Goal: Task Accomplishment & Management: Manage account settings

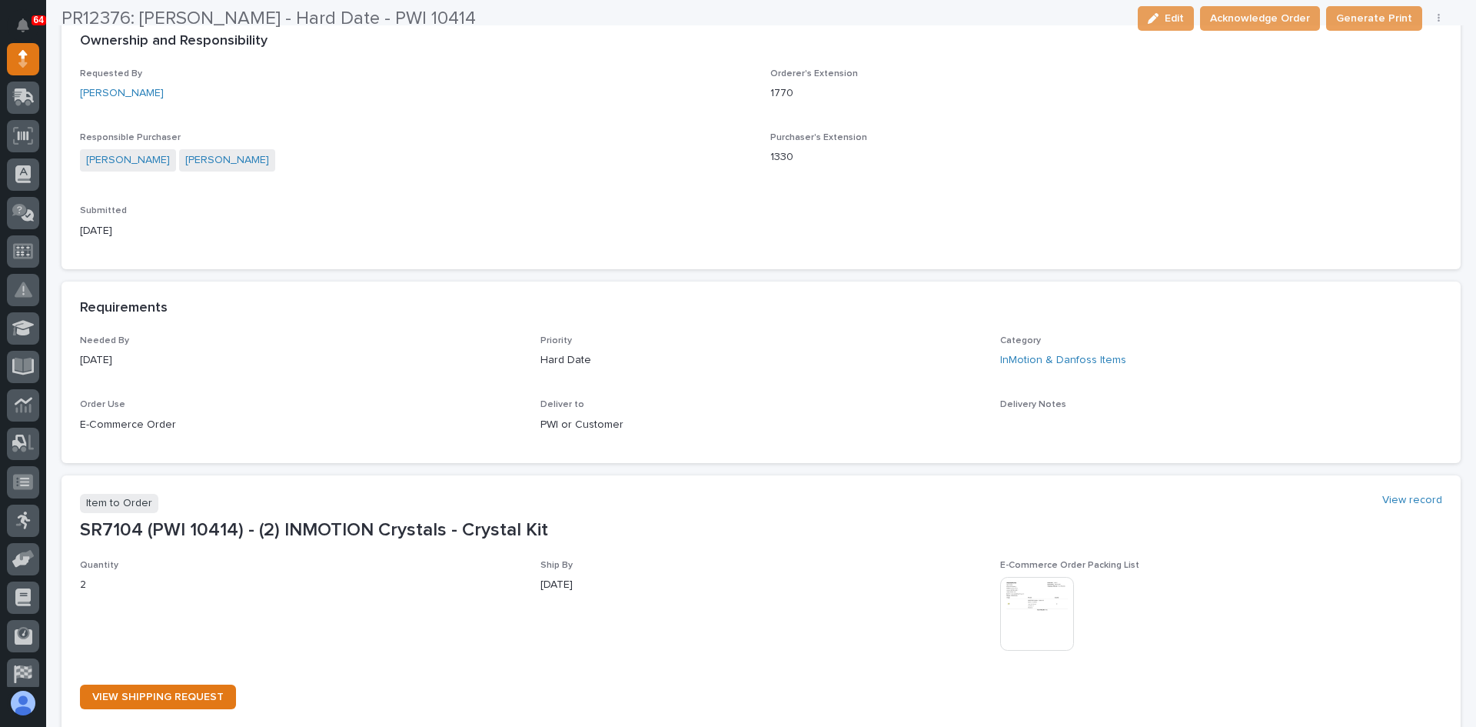
scroll to position [461, 0]
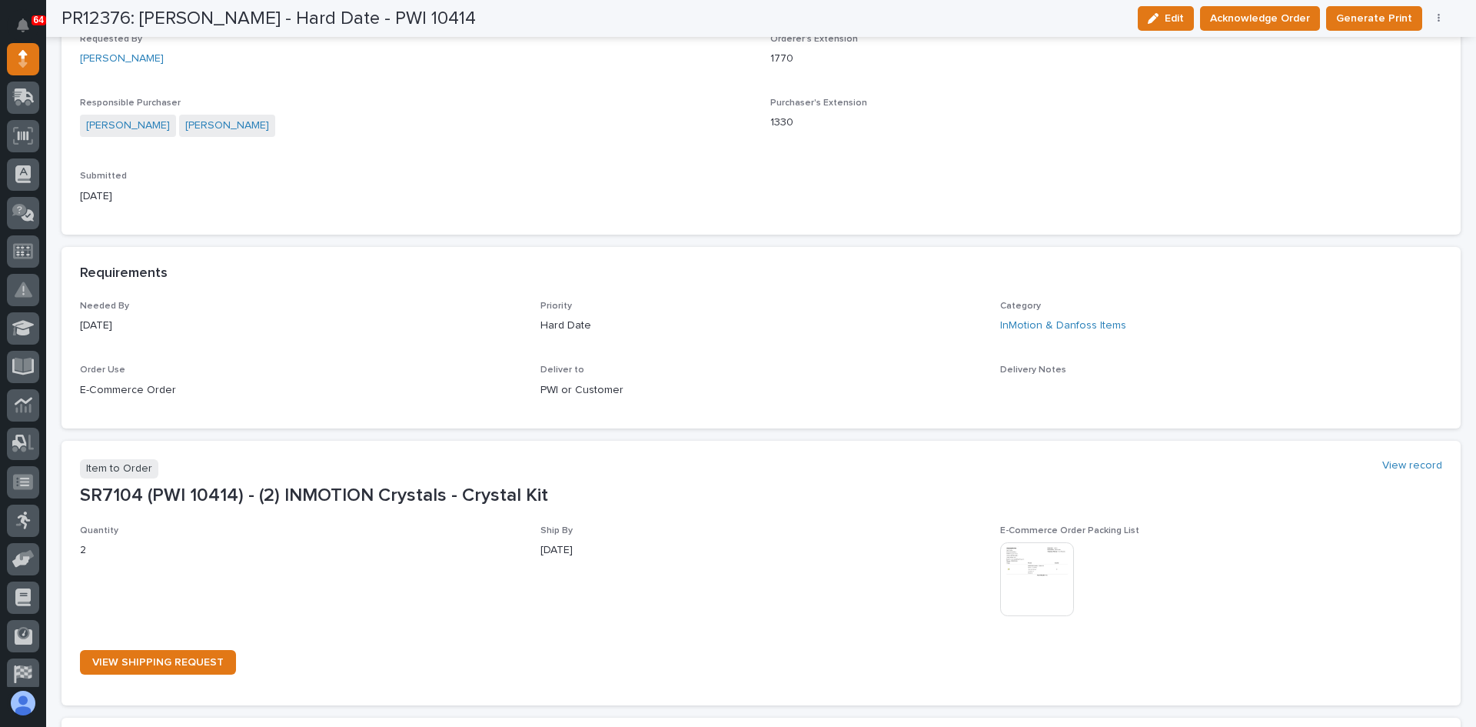
click at [1041, 571] on img at bounding box center [1037, 579] width 74 height 74
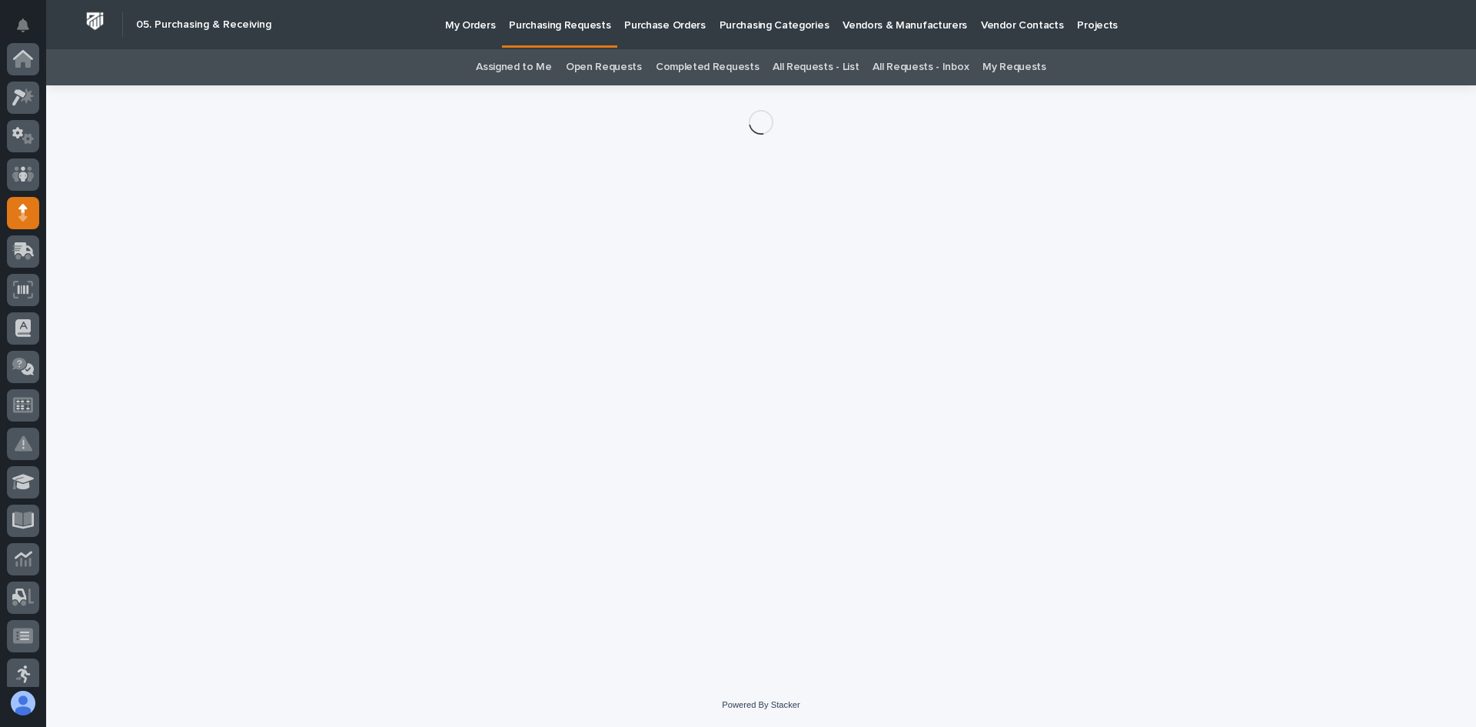
scroll to position [154, 0]
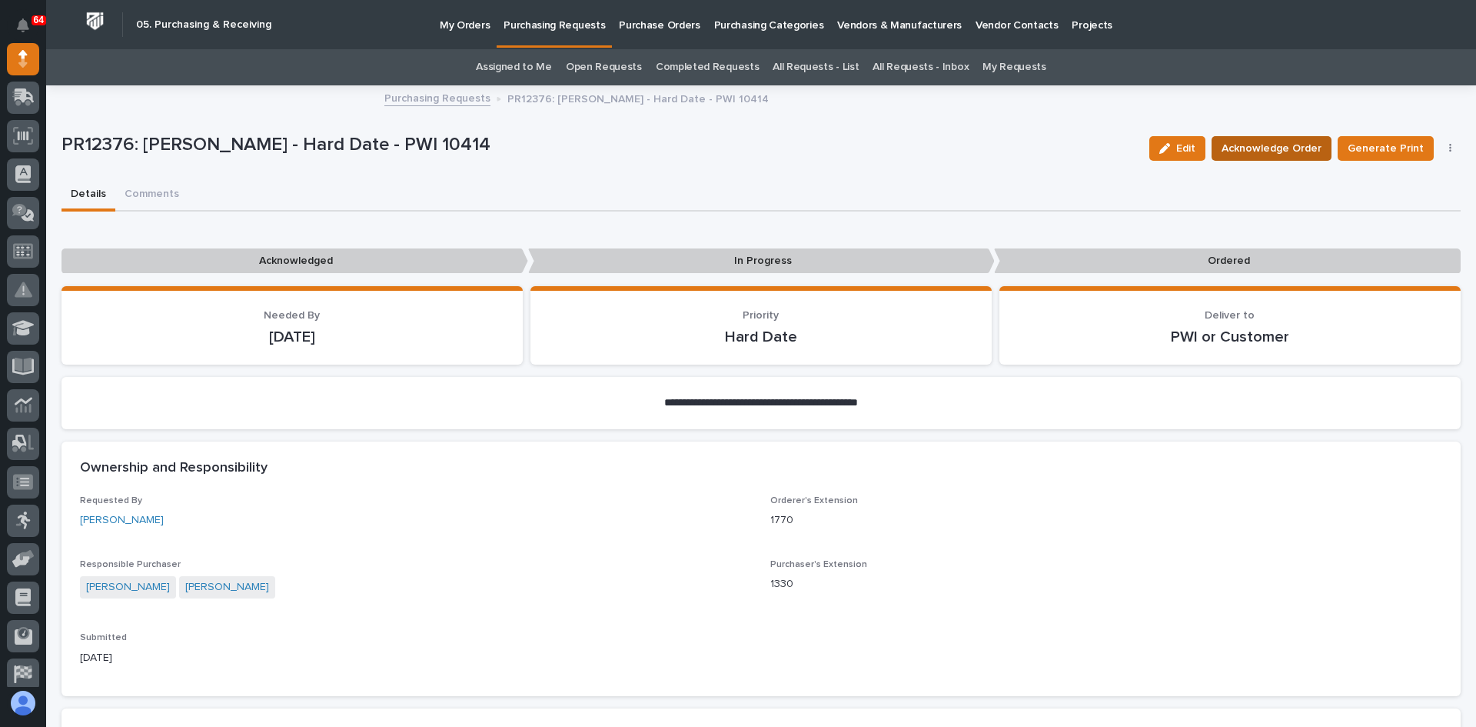
click at [1262, 144] on span "Acknowledge Order" at bounding box center [1272, 148] width 100 height 18
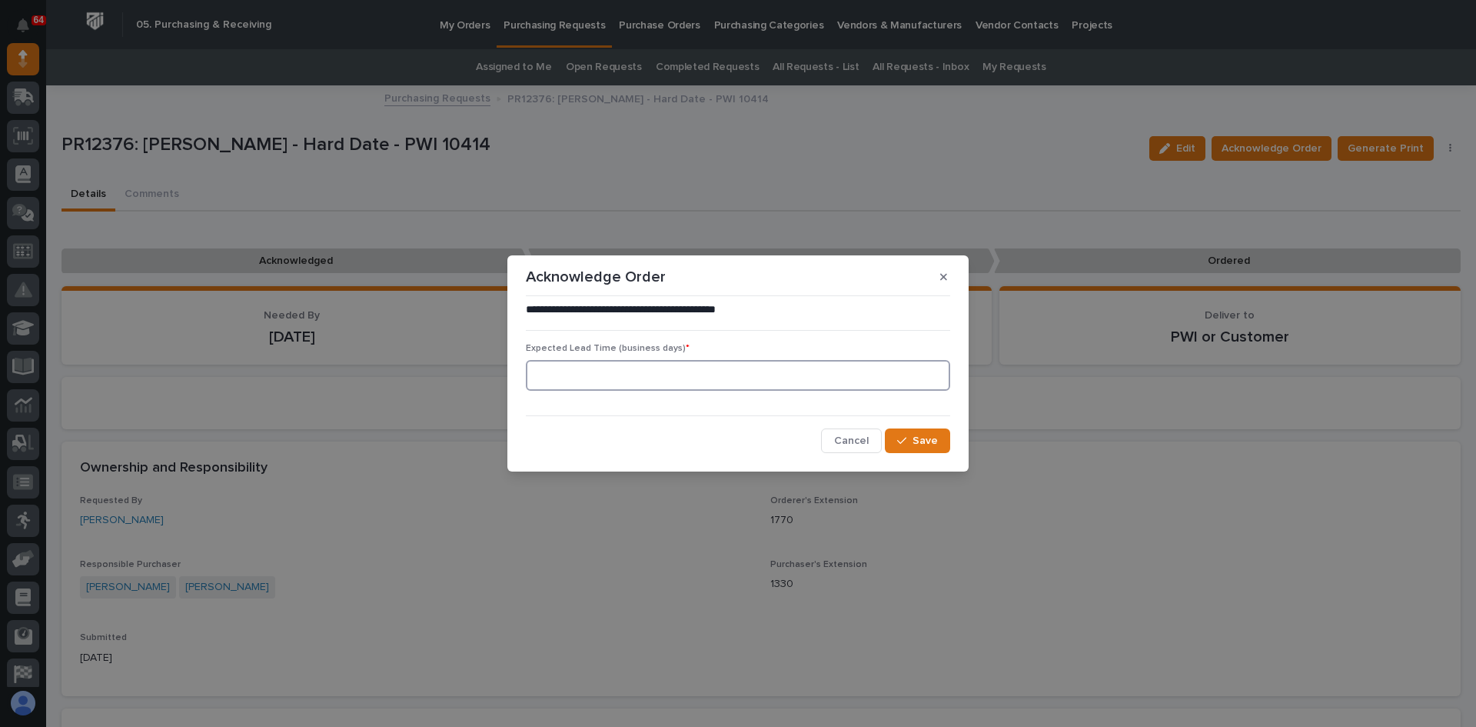
click at [544, 371] on input at bounding box center [738, 375] width 424 height 31
type input "0"
click at [932, 439] on span "Save" at bounding box center [925, 441] width 25 height 14
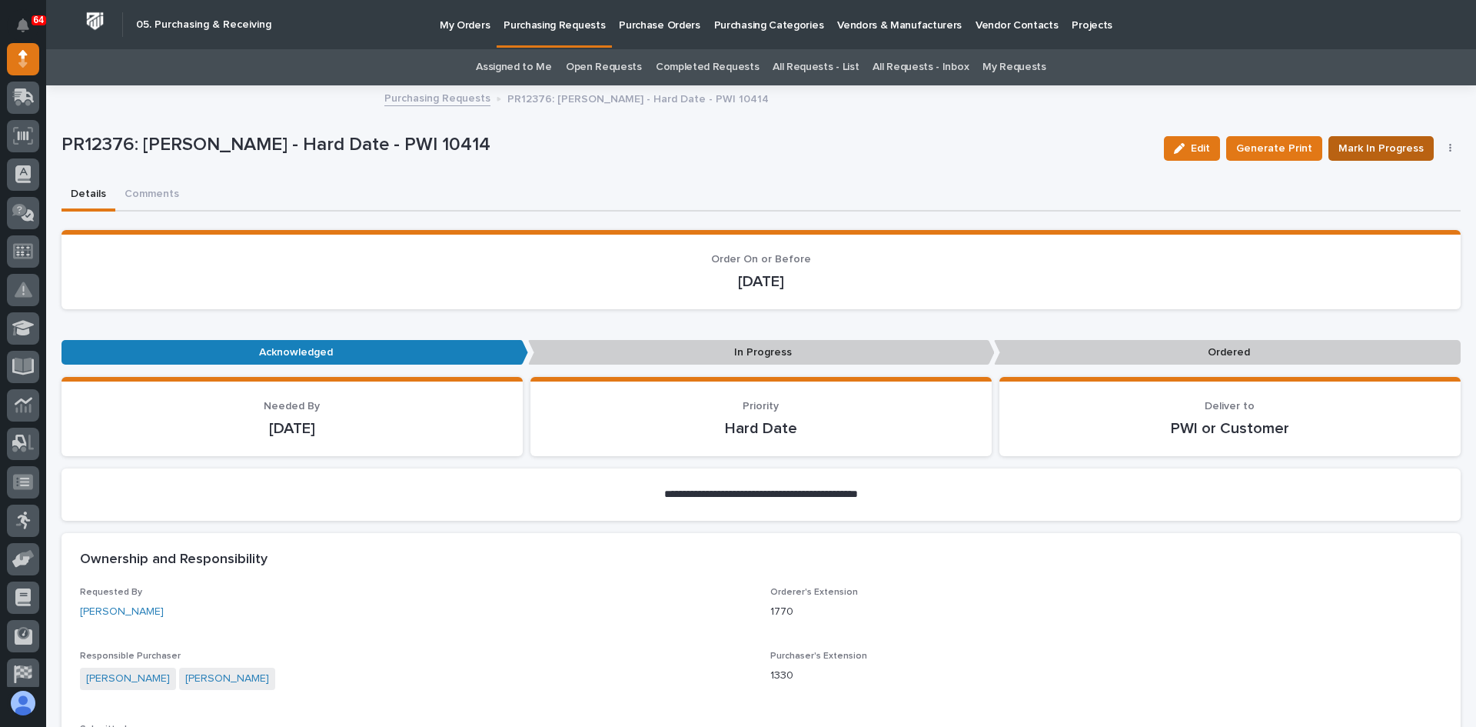
click at [1378, 143] on span "Mark In Progress" at bounding box center [1381, 148] width 85 height 18
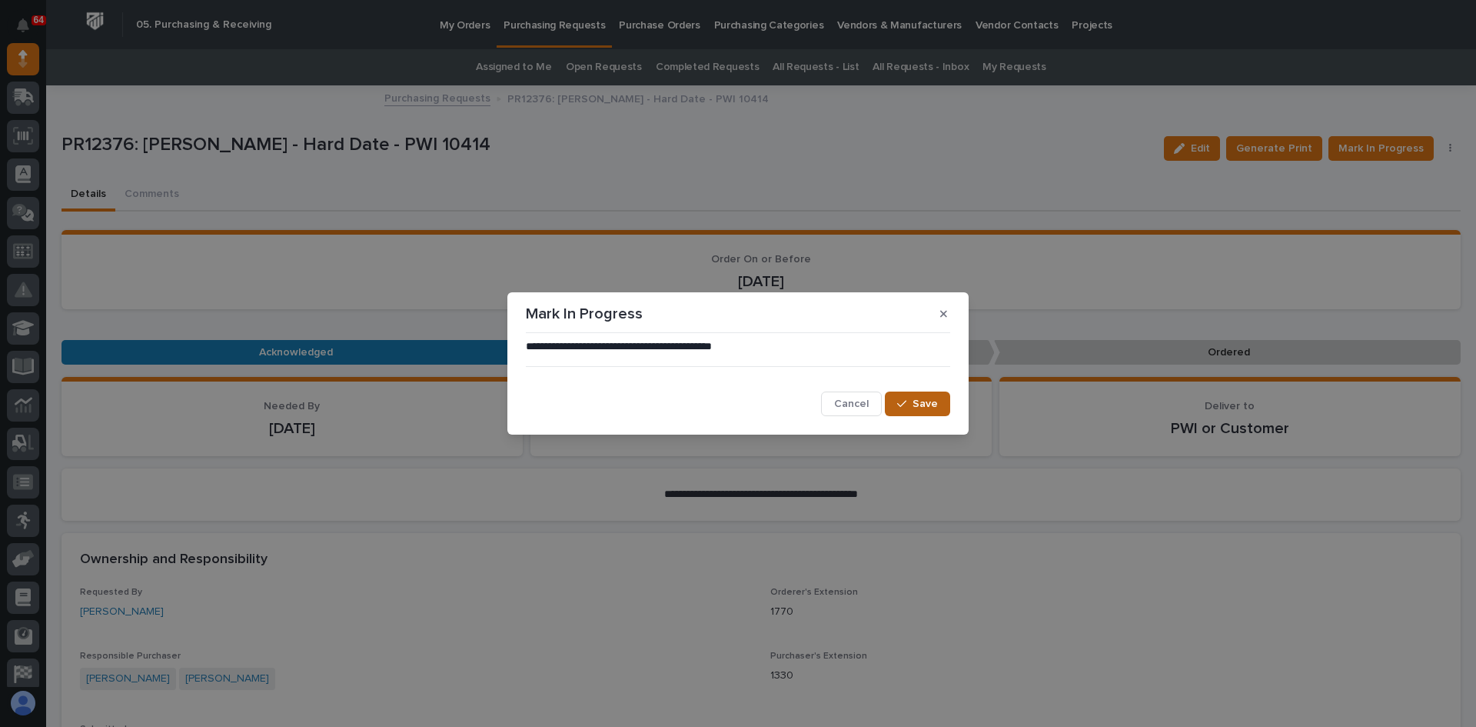
click at [917, 401] on span "Save" at bounding box center [925, 404] width 25 height 14
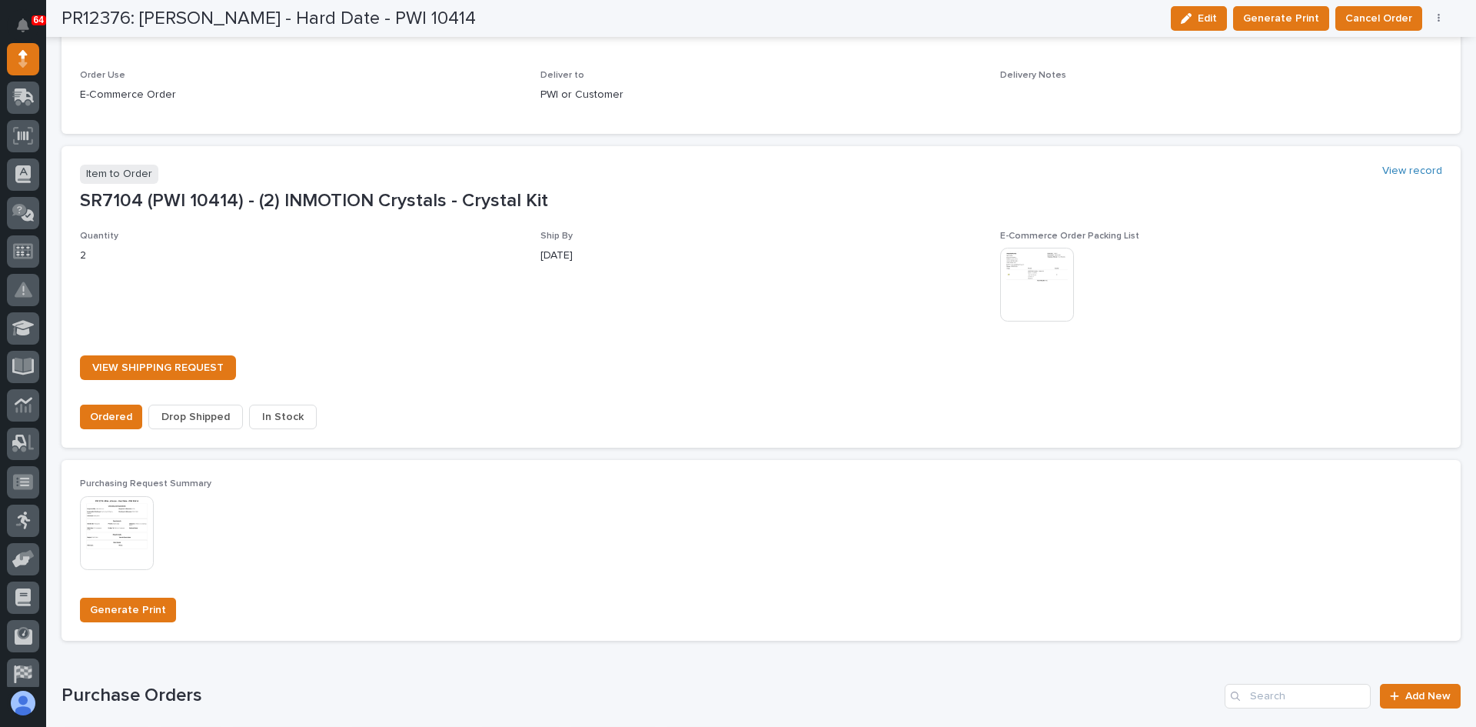
scroll to position [999, 0]
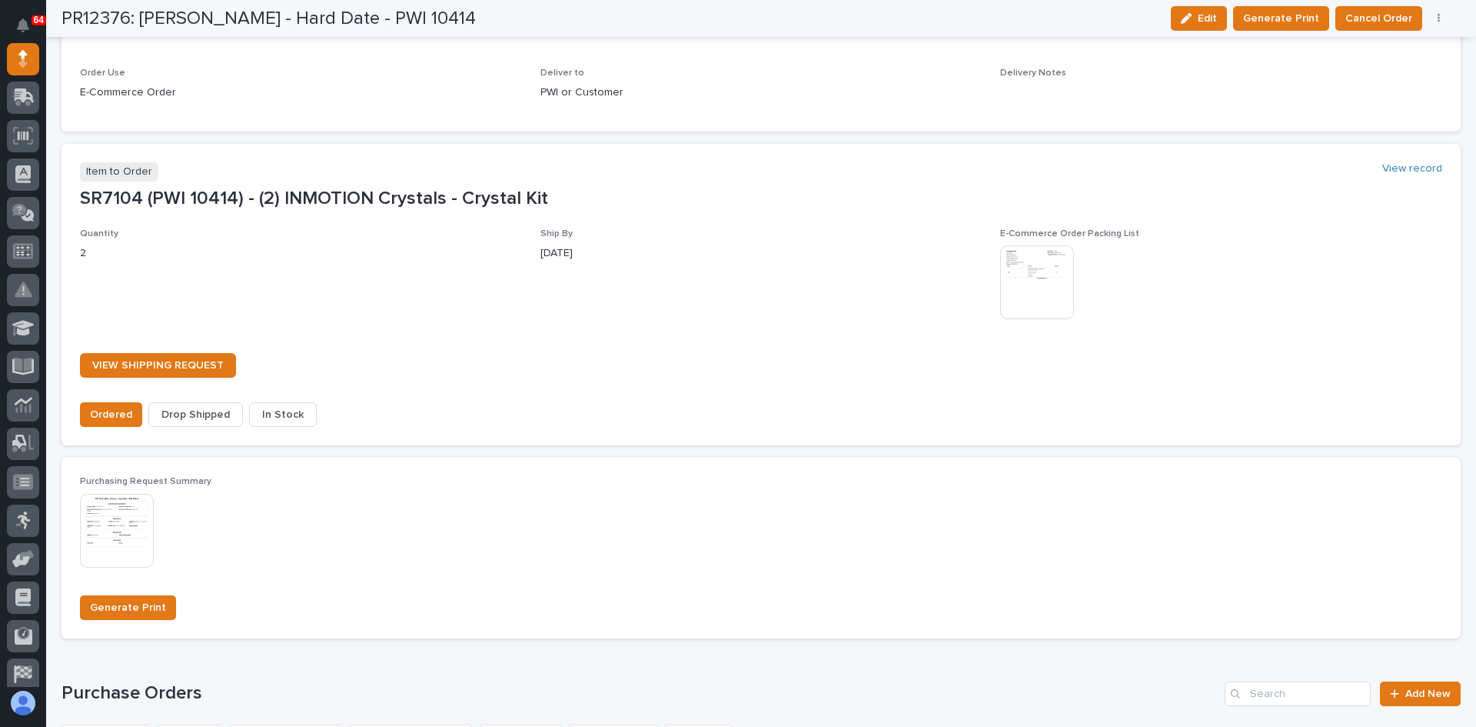
click at [284, 413] on span "In Stock" at bounding box center [283, 414] width 42 height 18
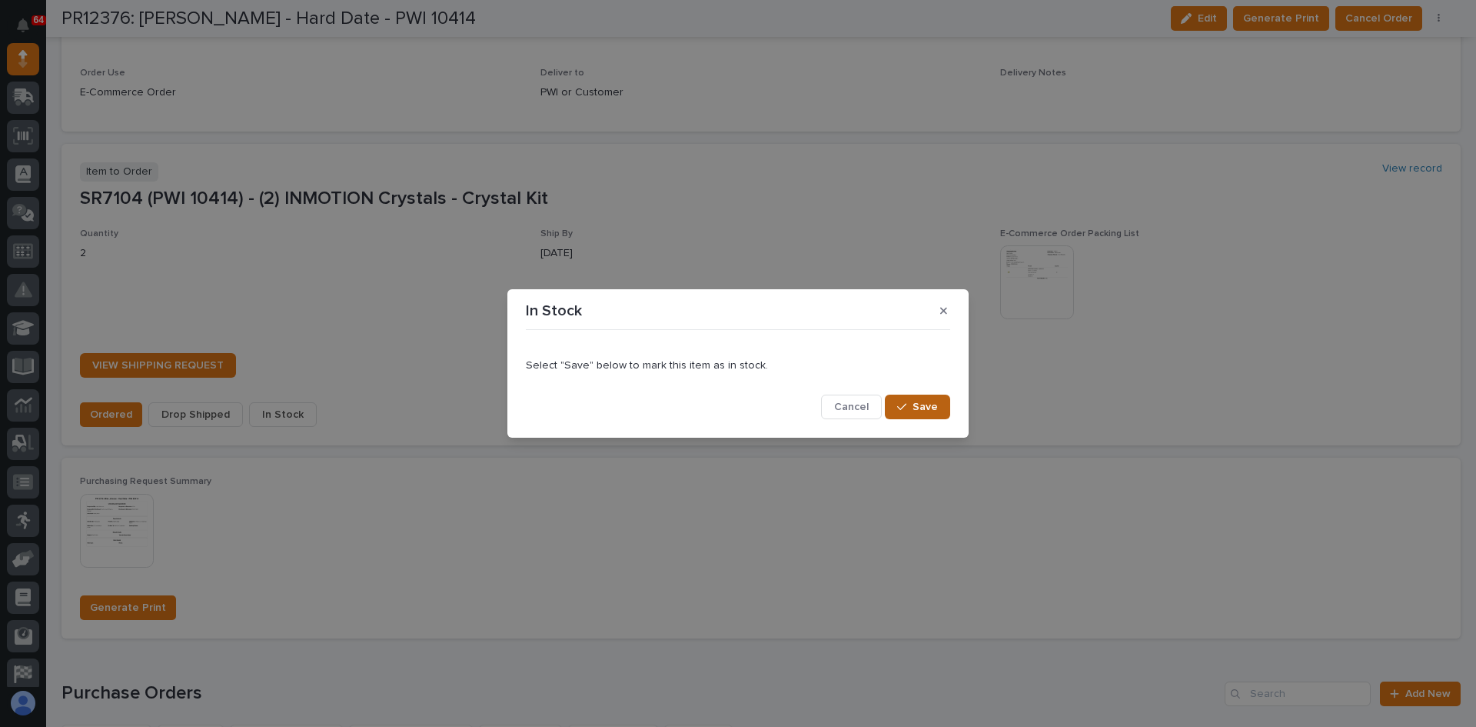
click at [936, 411] on span "Save" at bounding box center [925, 407] width 25 height 14
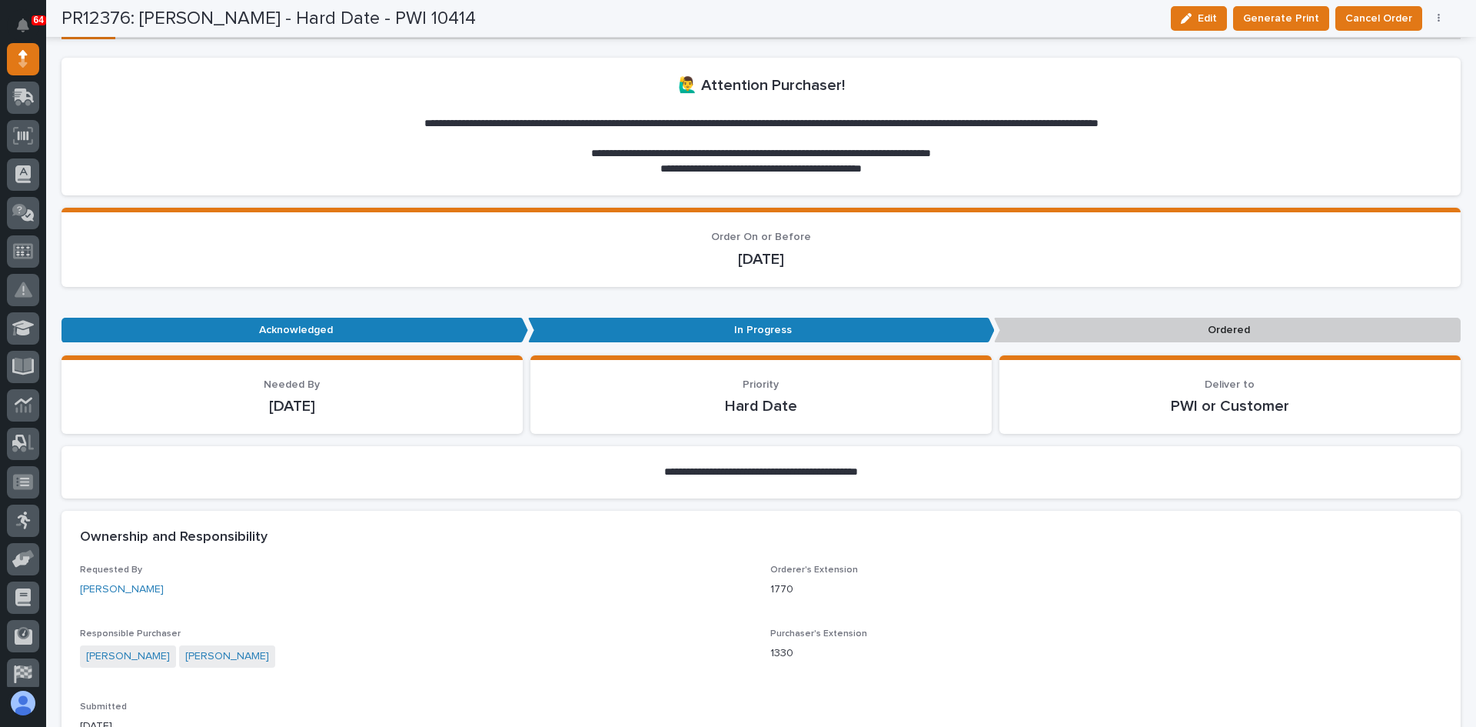
scroll to position [141, 0]
